Goal: Task Accomplishment & Management: Manage account settings

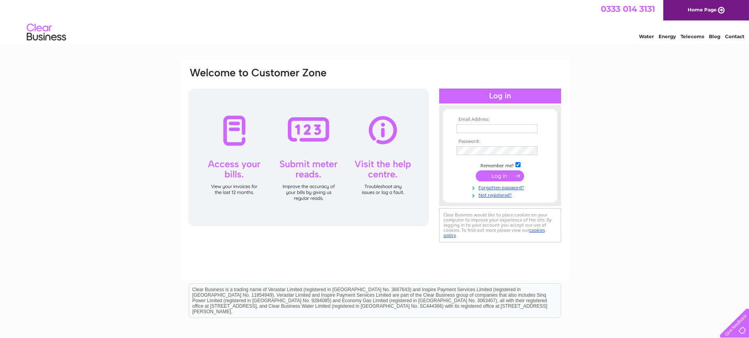
type input "tonywrightbanff@gmail.com"
click at [515, 171] on input "submit" at bounding box center [500, 175] width 48 height 11
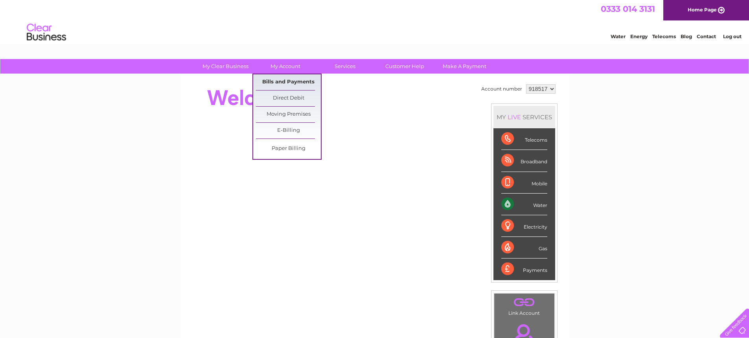
click at [279, 82] on link "Bills and Payments" at bounding box center [288, 82] width 65 height 16
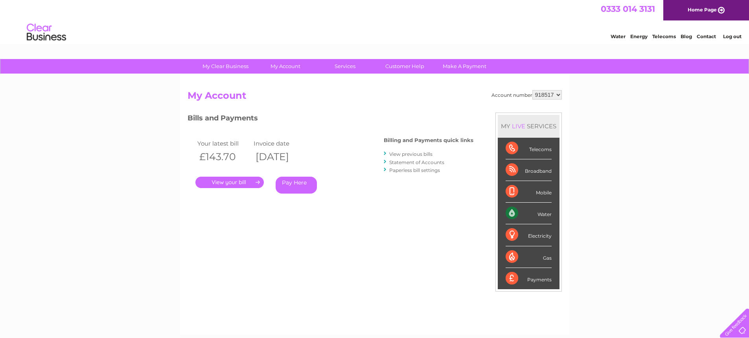
click at [400, 151] on li "View previous bills" at bounding box center [429, 154] width 90 height 8
click at [400, 152] on link "View previous bills" at bounding box center [411, 154] width 43 height 6
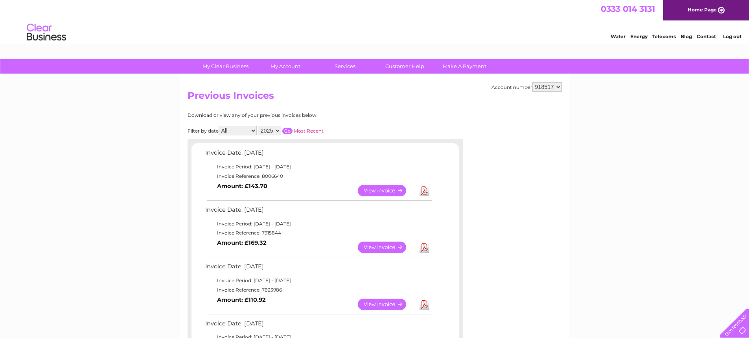
scroll to position [39, 0]
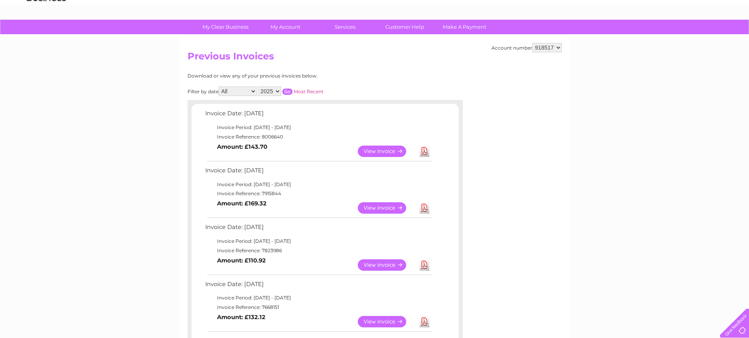
click at [381, 210] on link "View" at bounding box center [387, 207] width 58 height 11
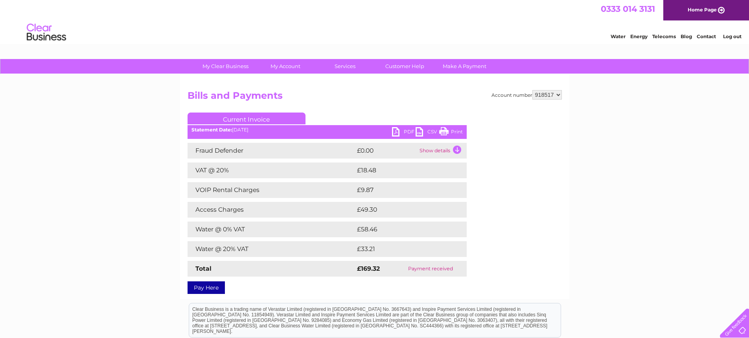
click at [402, 129] on link "PDF" at bounding box center [404, 132] width 24 height 11
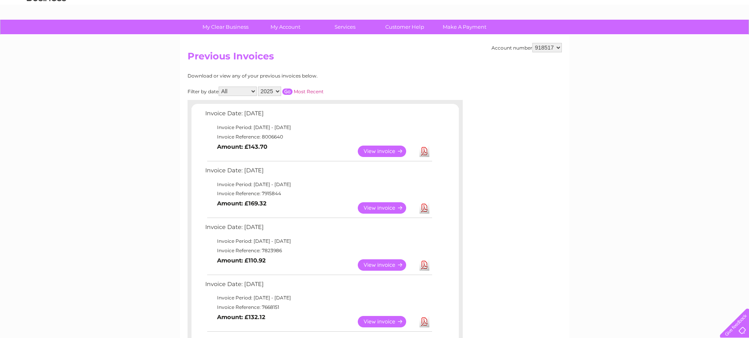
click at [375, 148] on link "View" at bounding box center [387, 151] width 58 height 11
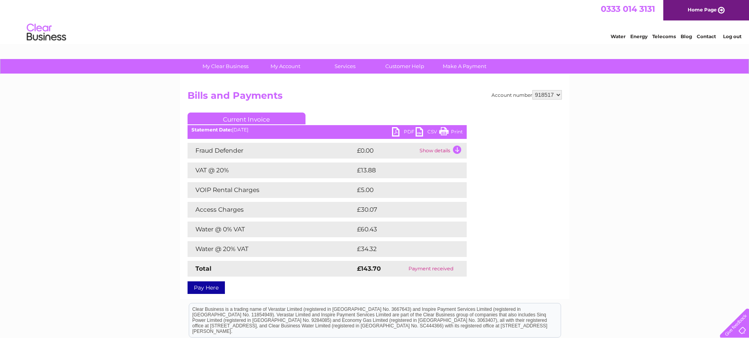
click at [395, 135] on link "PDF" at bounding box center [404, 132] width 24 height 11
